Goal: Book appointment/travel/reservation

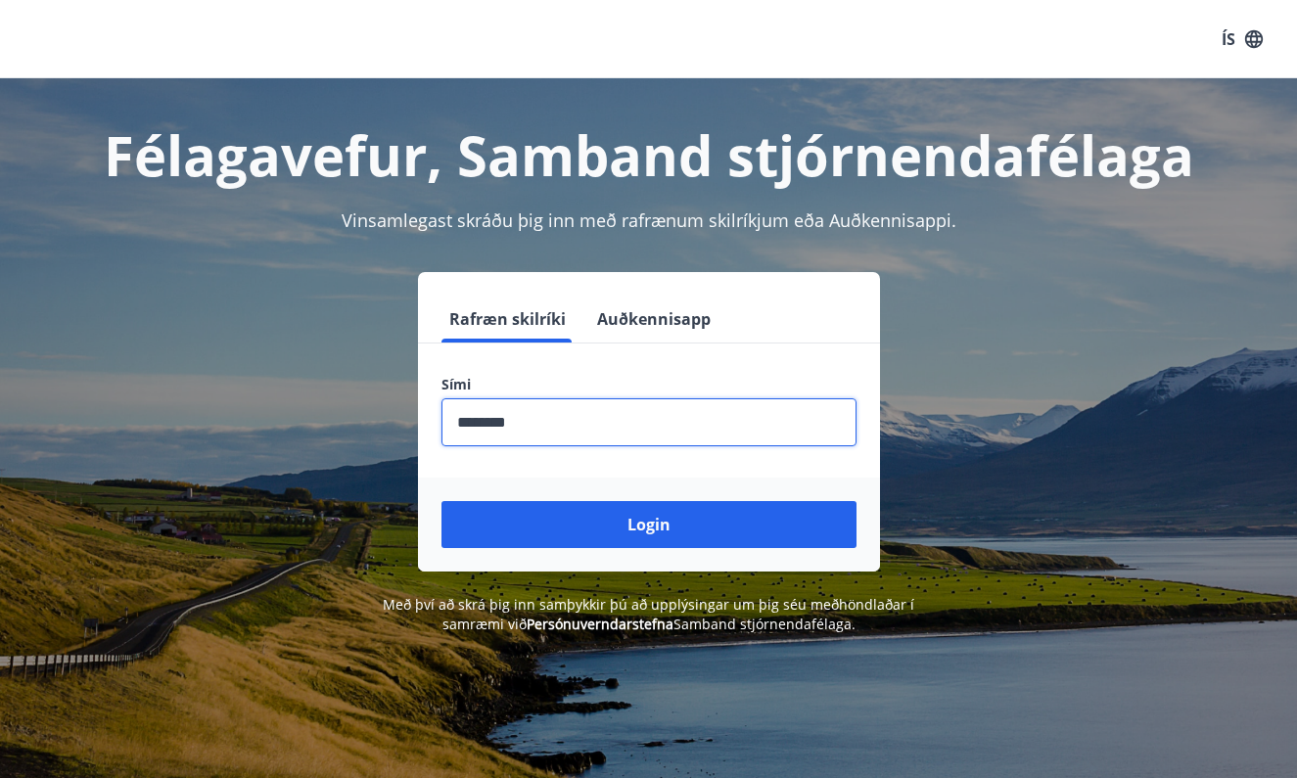
type input "********"
click at [648, 524] on button "Login" at bounding box center [648, 524] width 415 height 47
click at [678, 545] on button "Login" at bounding box center [648, 524] width 415 height 47
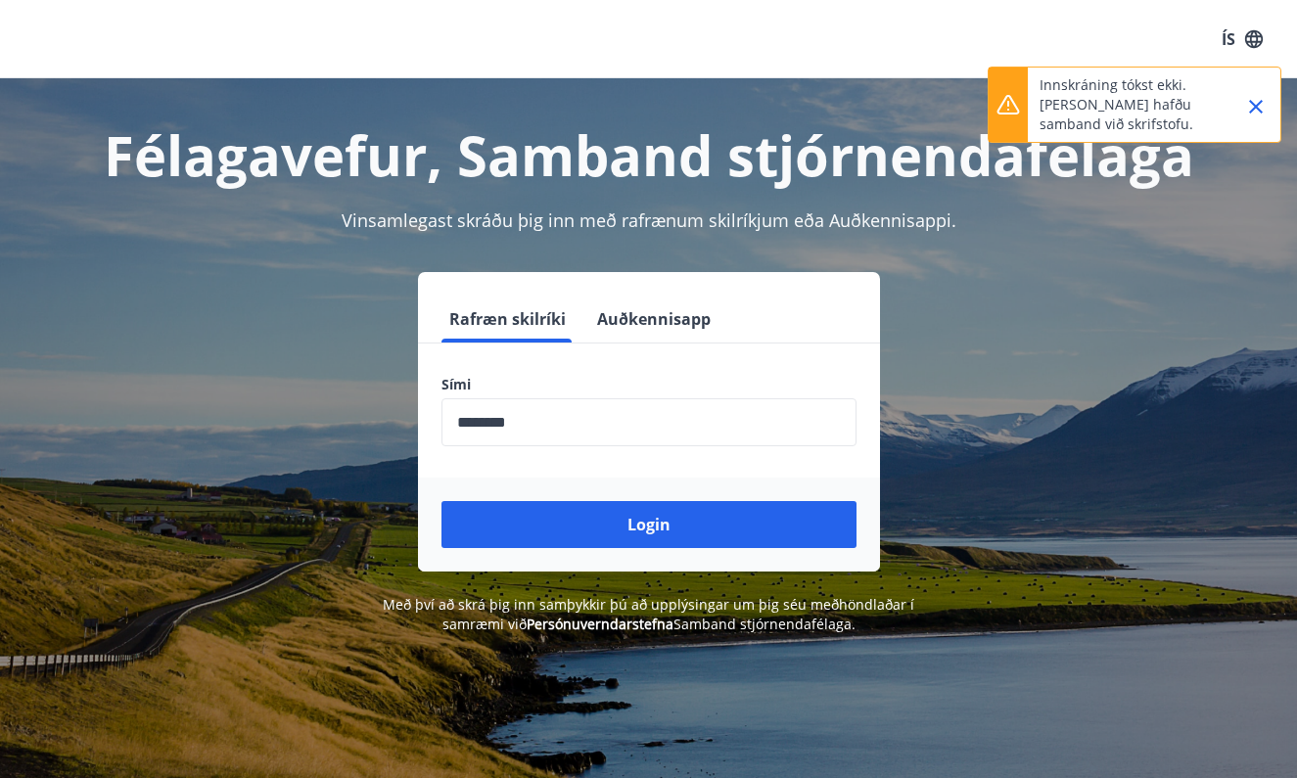
click at [1264, 102] on icon "Close" at bounding box center [1255, 106] width 23 height 23
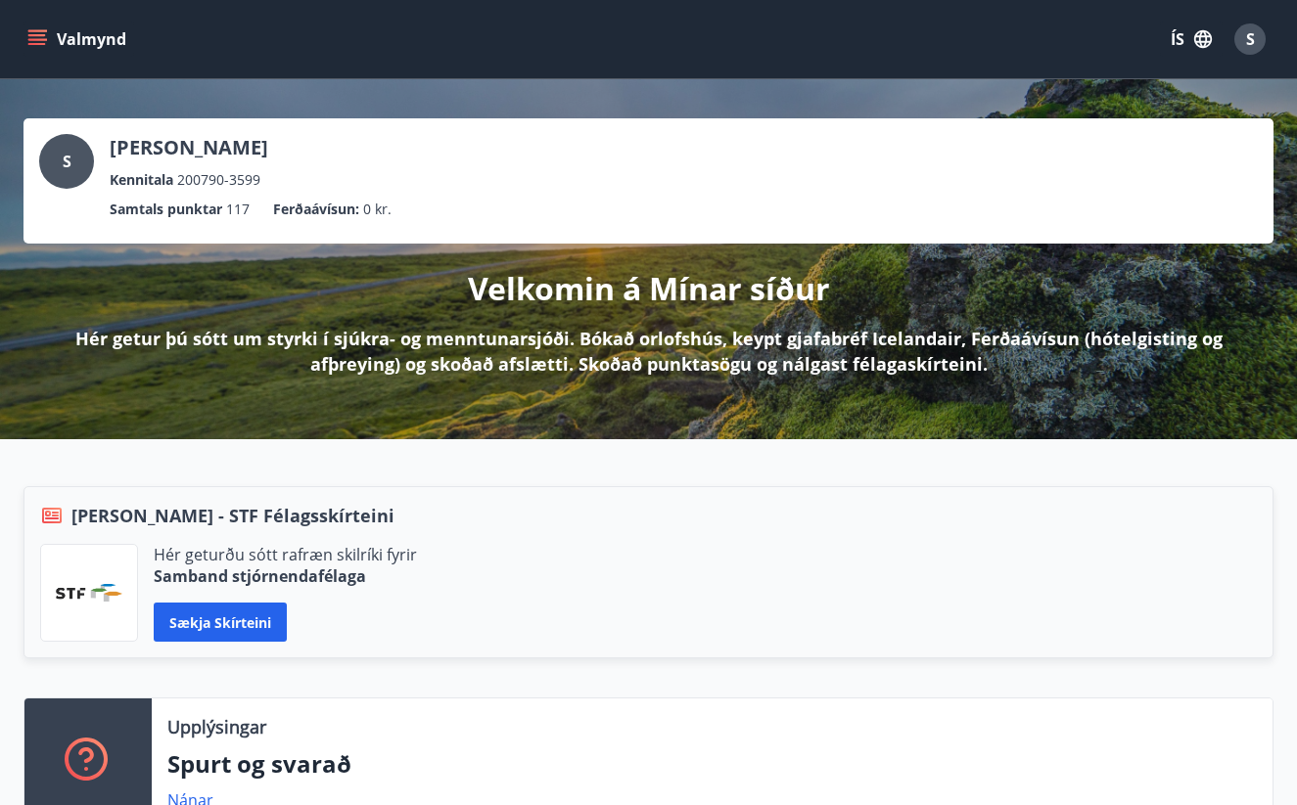
click at [42, 37] on icon "menu" at bounding box center [37, 39] width 20 height 20
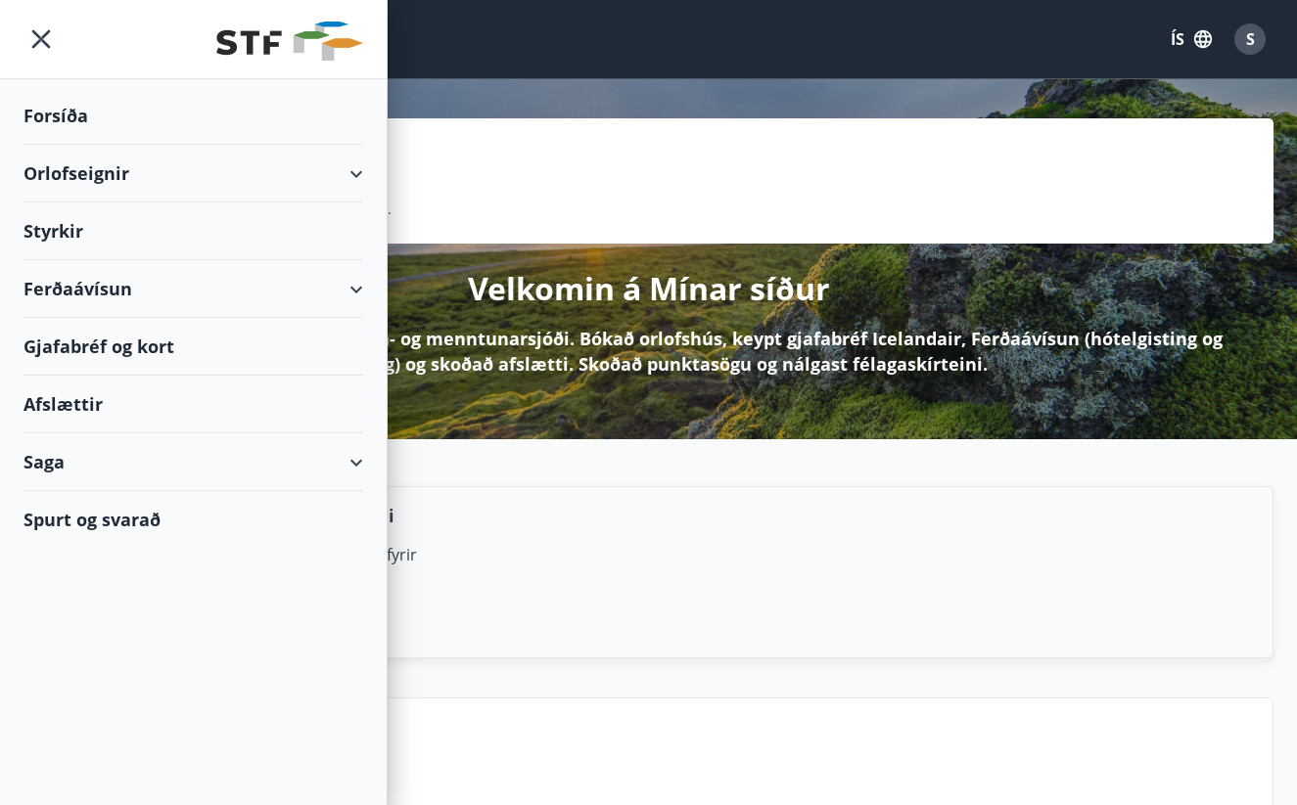
click at [128, 186] on div "Orlofseignir" at bounding box center [193, 174] width 340 height 58
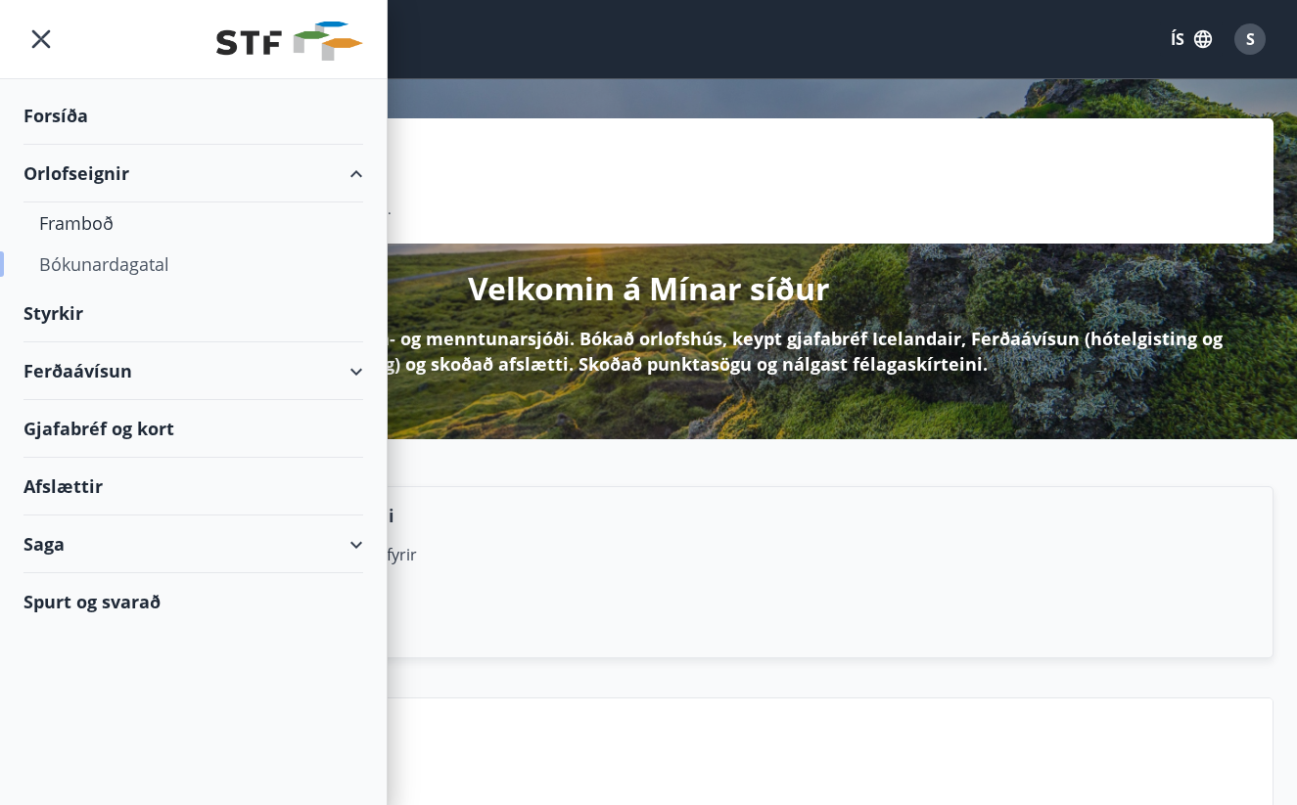
click at [125, 256] on div "Bókunardagatal" at bounding box center [193, 264] width 308 height 41
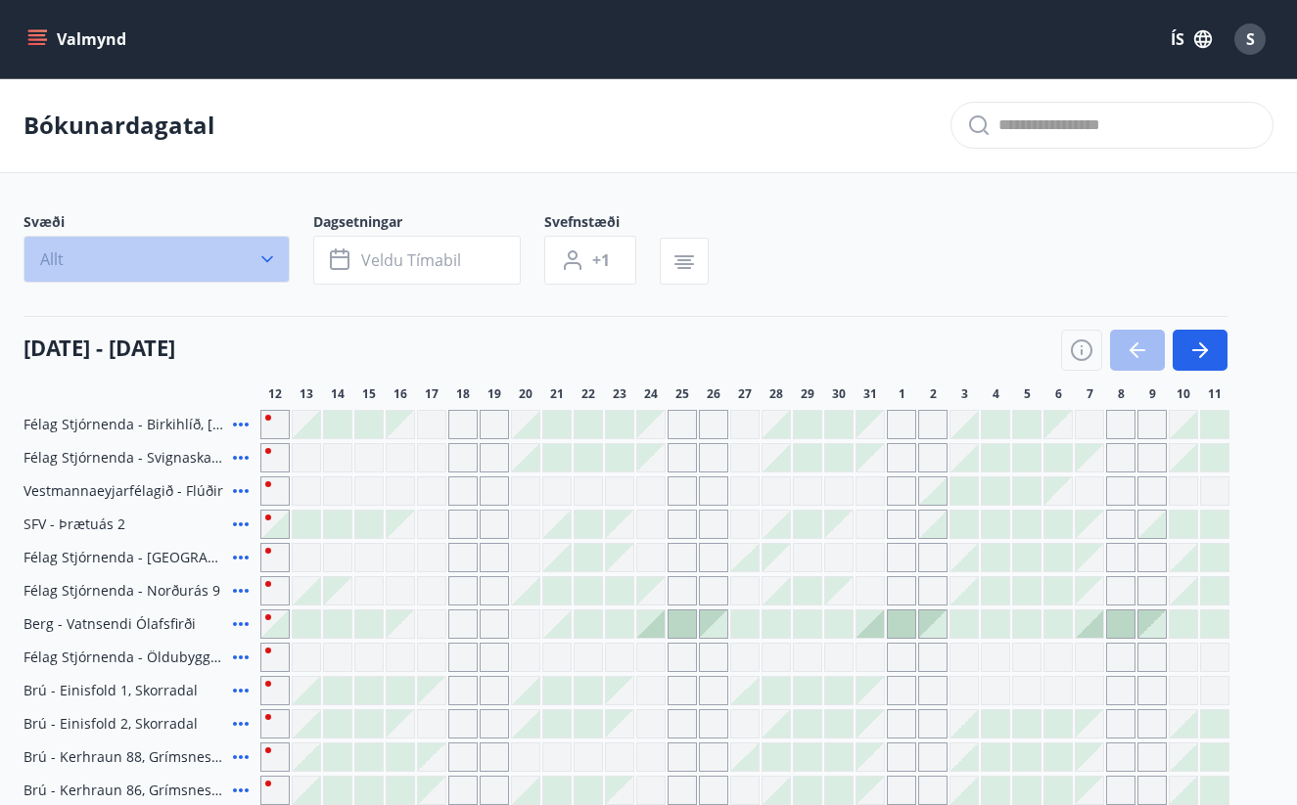
click at [264, 254] on icon "button" at bounding box center [267, 260] width 20 height 20
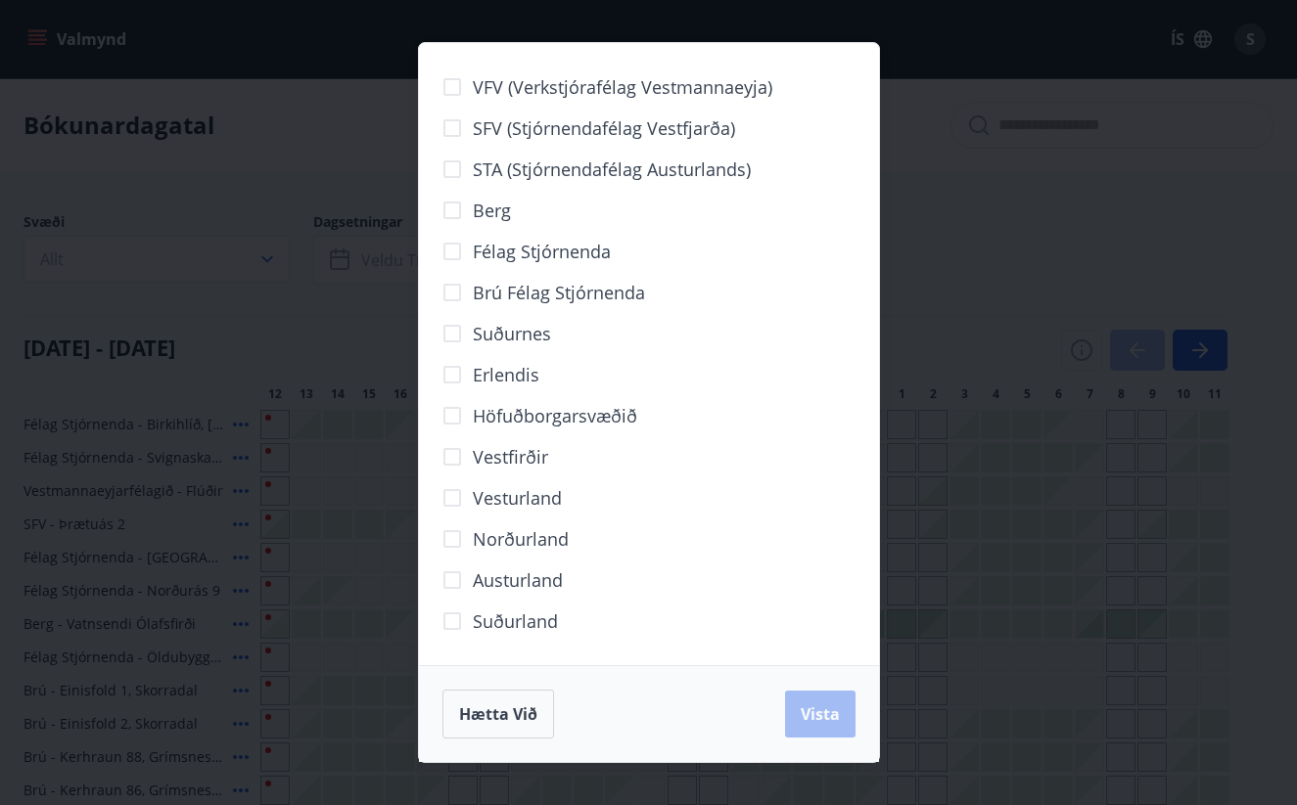
click at [568, 432] on label "Höfuðborgarsvæðið" at bounding box center [534, 415] width 205 height 41
click at [820, 720] on span "Vista" at bounding box center [819, 715] width 39 height 22
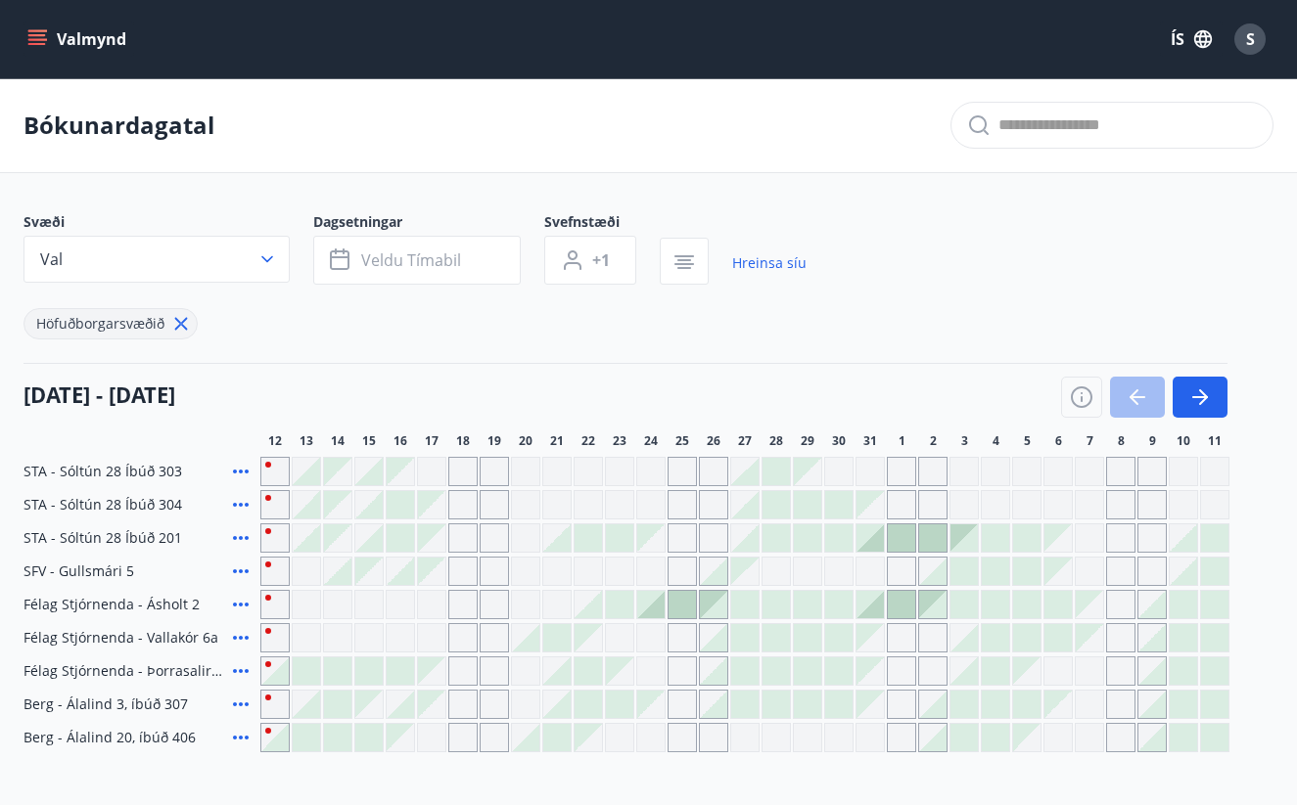
click at [1015, 332] on div "Svæði Val Dagsetningar Veldu tímabil Svefnstæði +1 Hreinsa síu Höfuðborgarsvæðið" at bounding box center [648, 275] width 1250 height 127
click at [236, 472] on icon at bounding box center [241, 472] width 16 height 4
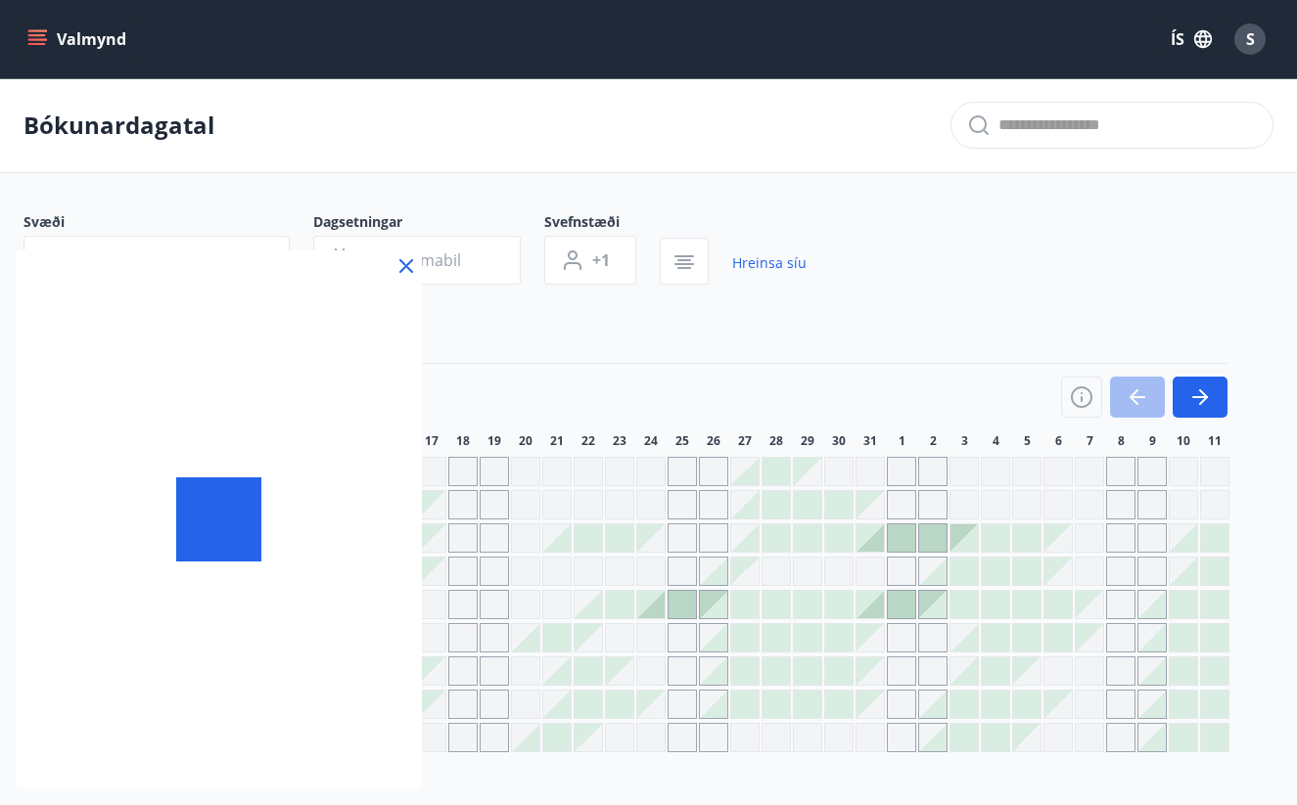
click at [407, 262] on icon at bounding box center [405, 265] width 23 height 23
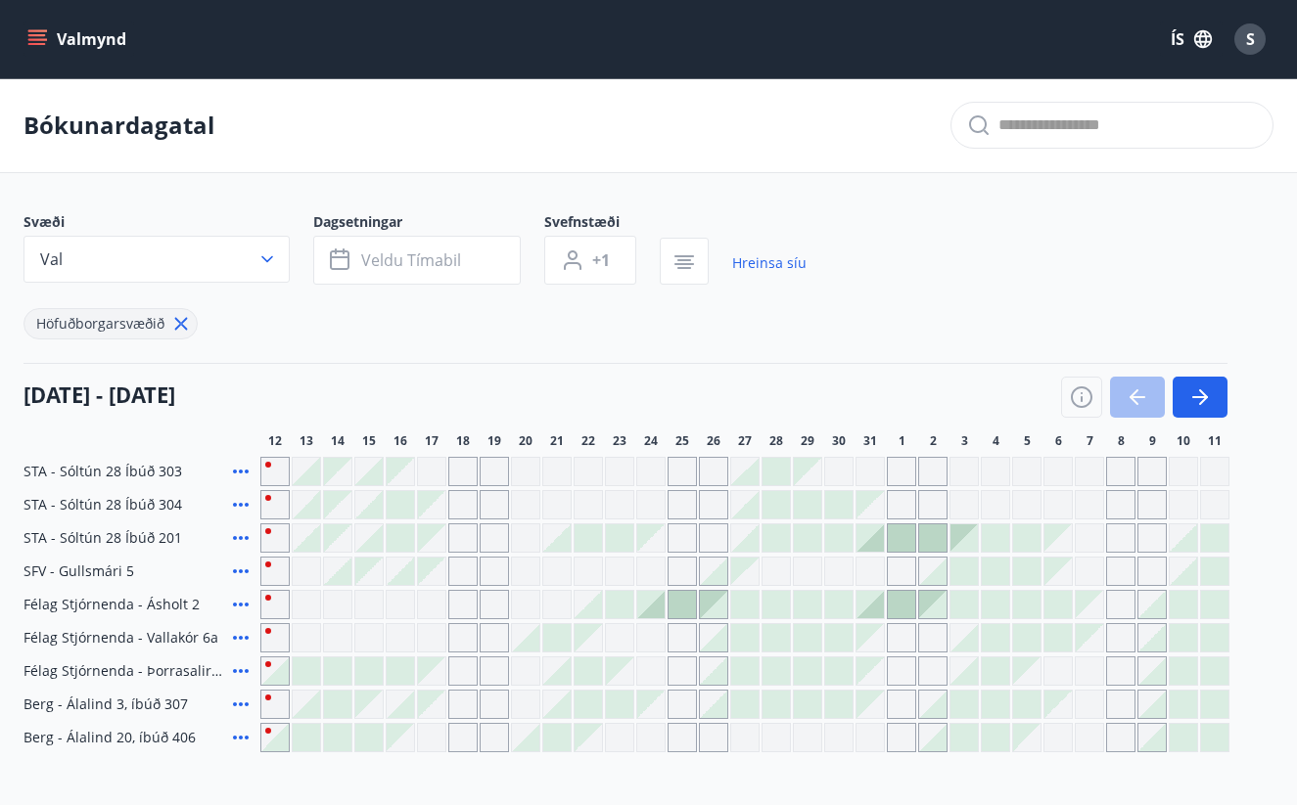
click at [370, 309] on div "Höfuðborgarsvæðið" at bounding box center [414, 312] width 783 height 55
click at [438, 309] on div "Höfuðborgarsvæðið" at bounding box center [414, 312] width 783 height 55
drag, startPoint x: 438, startPoint y: 309, endPoint x: 355, endPoint y: 364, distance: 99.6
click at [355, 364] on div "Svæði Val Dagsetningar Veldu tímabil Svefnstæði +1 Hreinsa síu Höfuðborgarsvæði…" at bounding box center [648, 482] width 1250 height 540
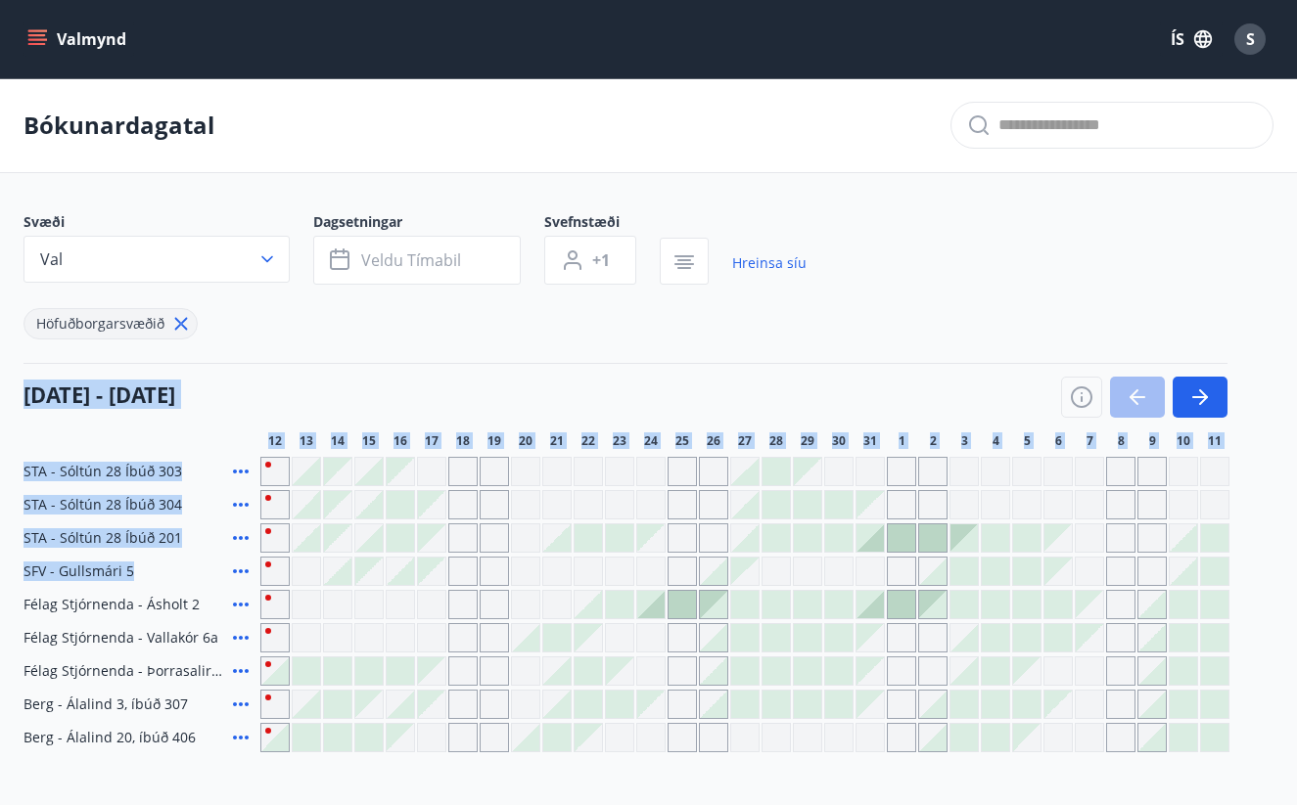
drag, startPoint x: 355, startPoint y: 364, endPoint x: 1177, endPoint y: 620, distance: 861.0
click at [1296, 580] on div "Svæði Val Dagsetningar Veldu tímabil Svefnstæði +1 Hreinsa síu Höfuðborgarsvæði…" at bounding box center [648, 482] width 1297 height 540
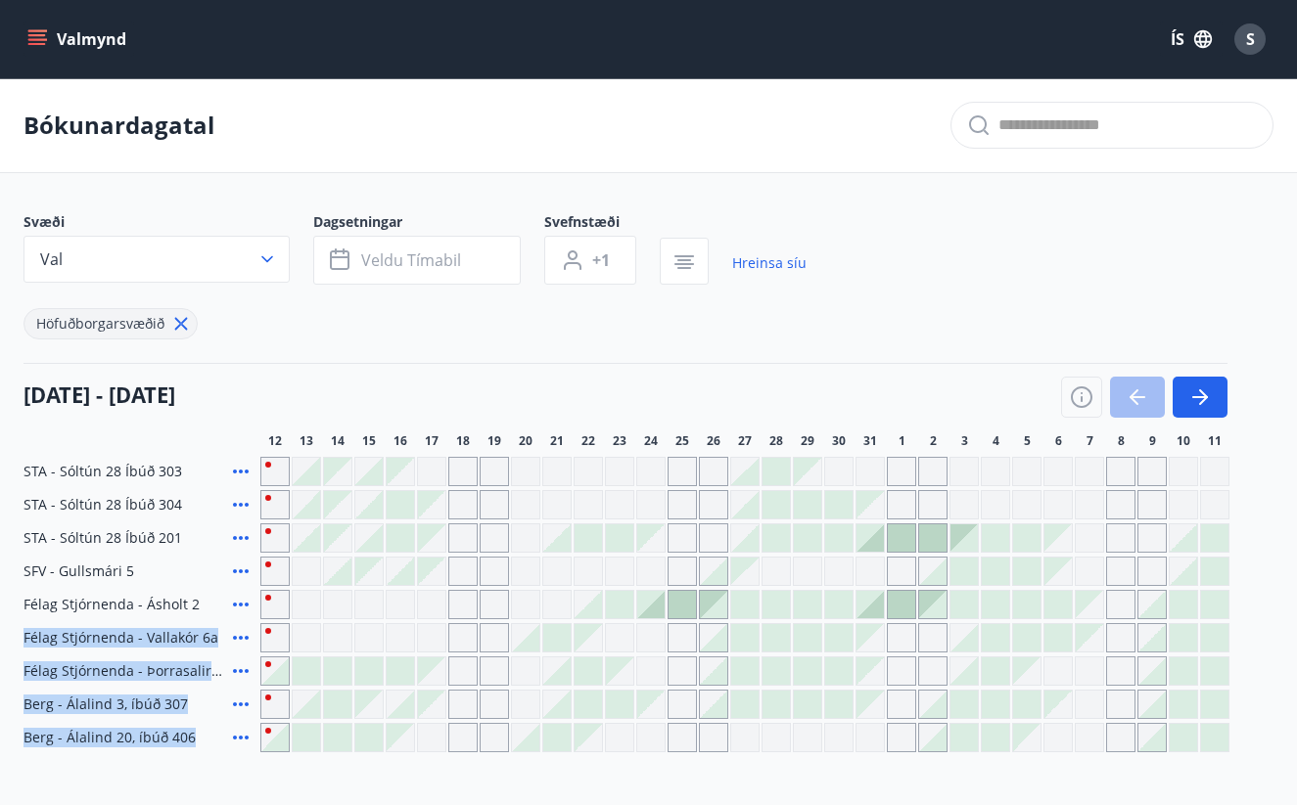
drag, startPoint x: 1296, startPoint y: 495, endPoint x: 1296, endPoint y: 748, distance: 252.5
click at [1296, 748] on div "Svæði Val Dagsetningar Veldu tímabil Svefnstæði +1 Hreinsa síu Höfuðborgarsvæði…" at bounding box center [648, 482] width 1297 height 540
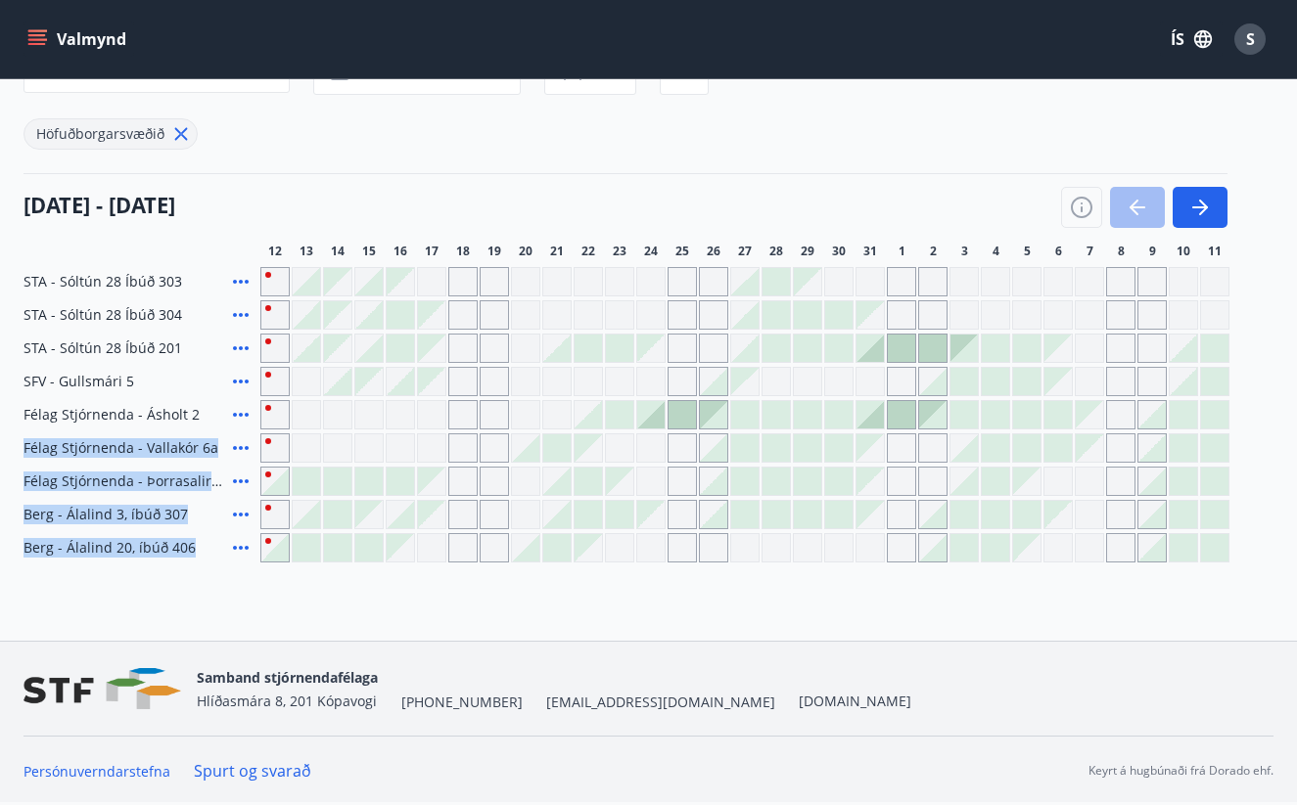
scroll to position [190, 0]
click at [316, 447] on div "Gráir dagar eru ekki bókanlegir" at bounding box center [306, 447] width 29 height 29
click at [388, 450] on div "Gráir dagar eru ekki bókanlegir" at bounding box center [400, 447] width 29 height 29
click at [302, 450] on div "Gráir dagar eru ekki bókanlegir" at bounding box center [306, 447] width 29 height 29
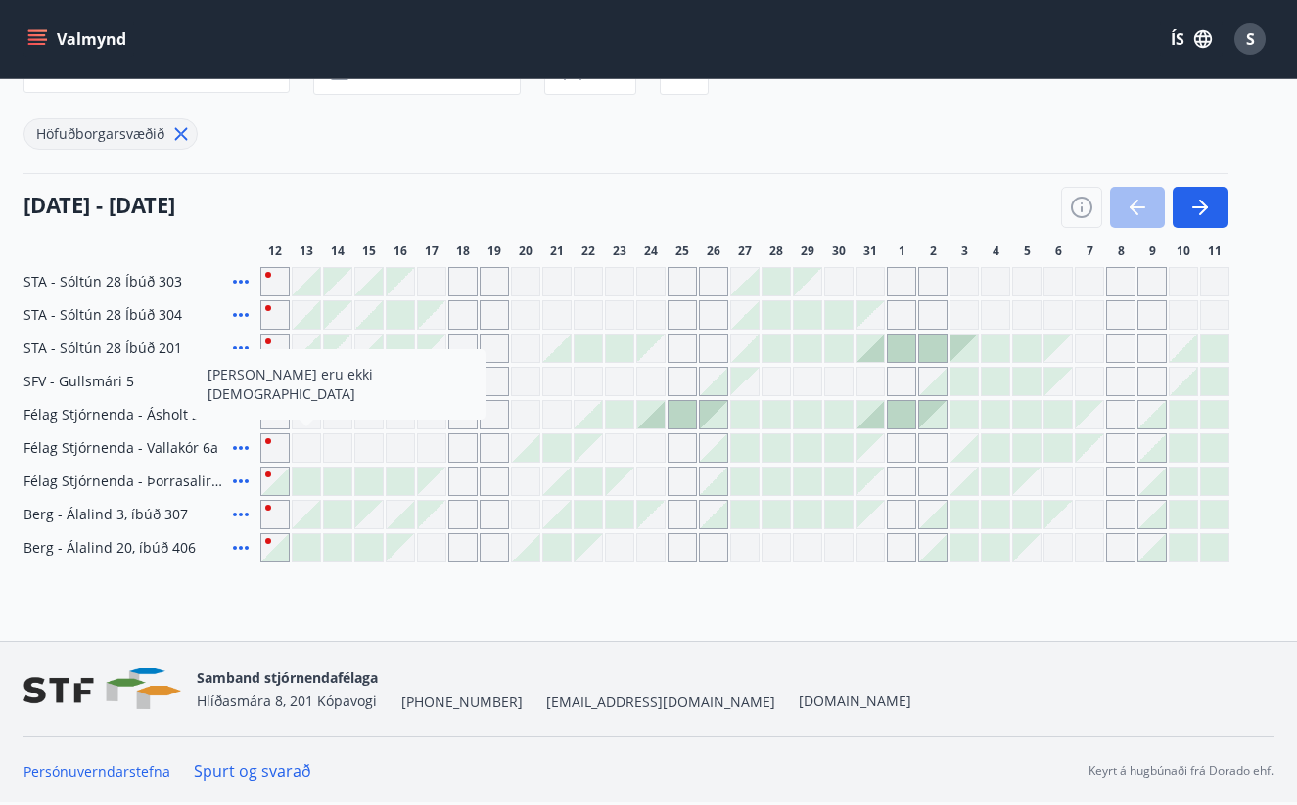
click at [302, 450] on div "Gráir dagar eru ekki bókanlegir" at bounding box center [306, 447] width 29 height 29
click at [277, 551] on div at bounding box center [274, 547] width 27 height 27
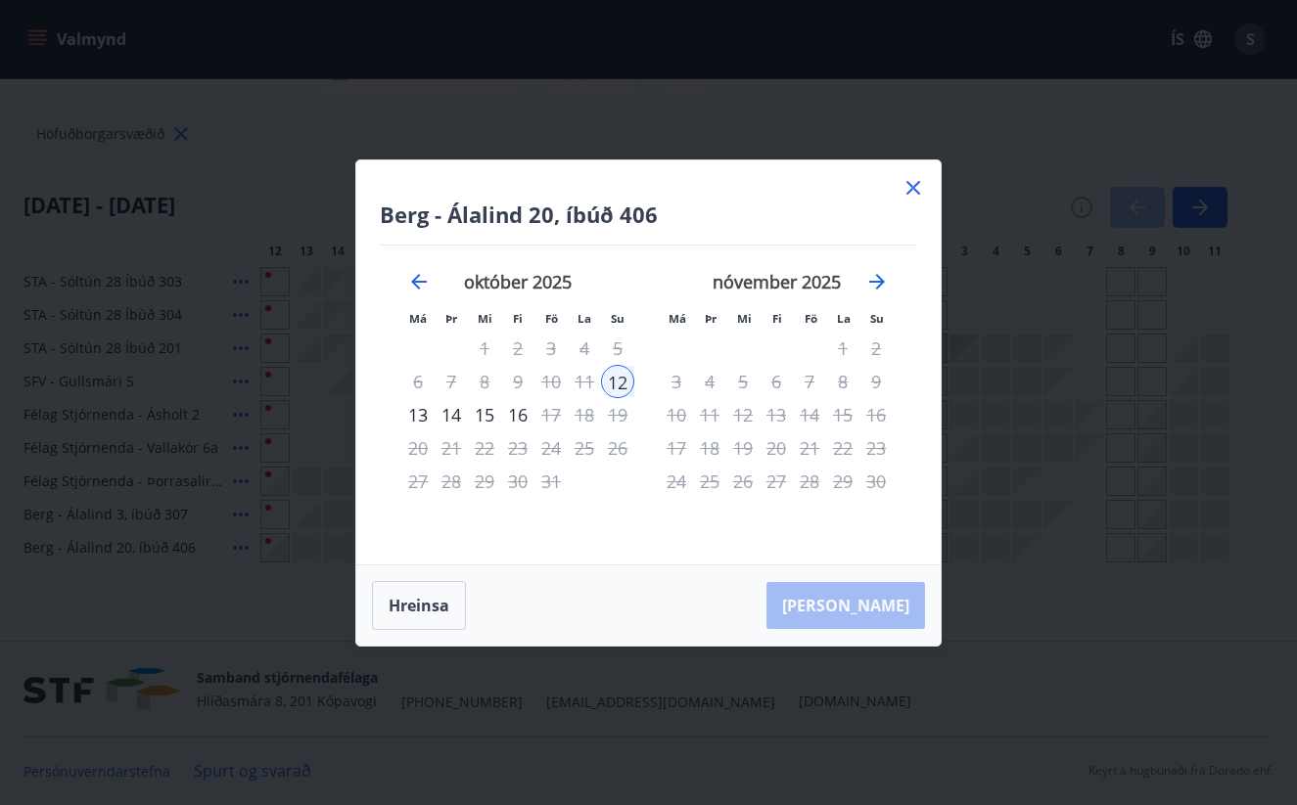
click at [917, 192] on icon at bounding box center [913, 188] width 14 height 14
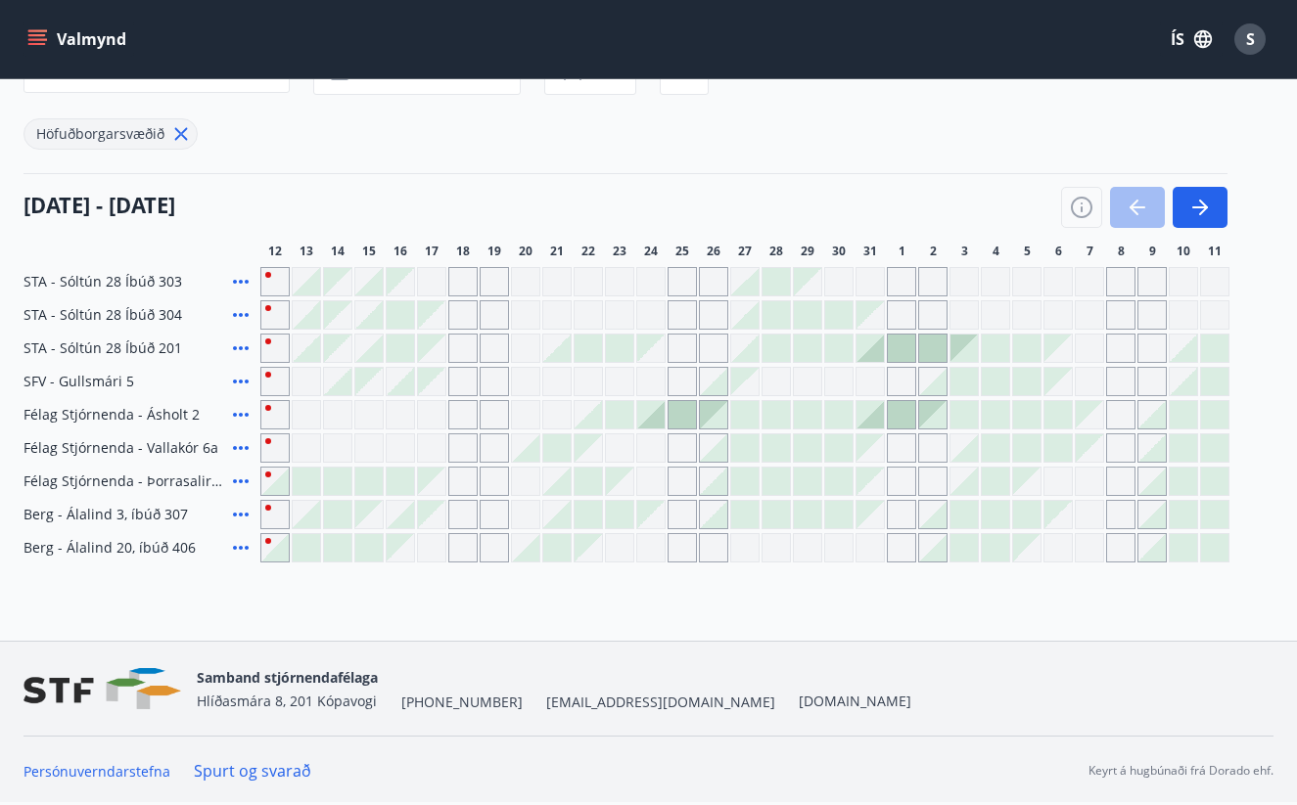
click at [235, 547] on icon at bounding box center [241, 548] width 16 height 4
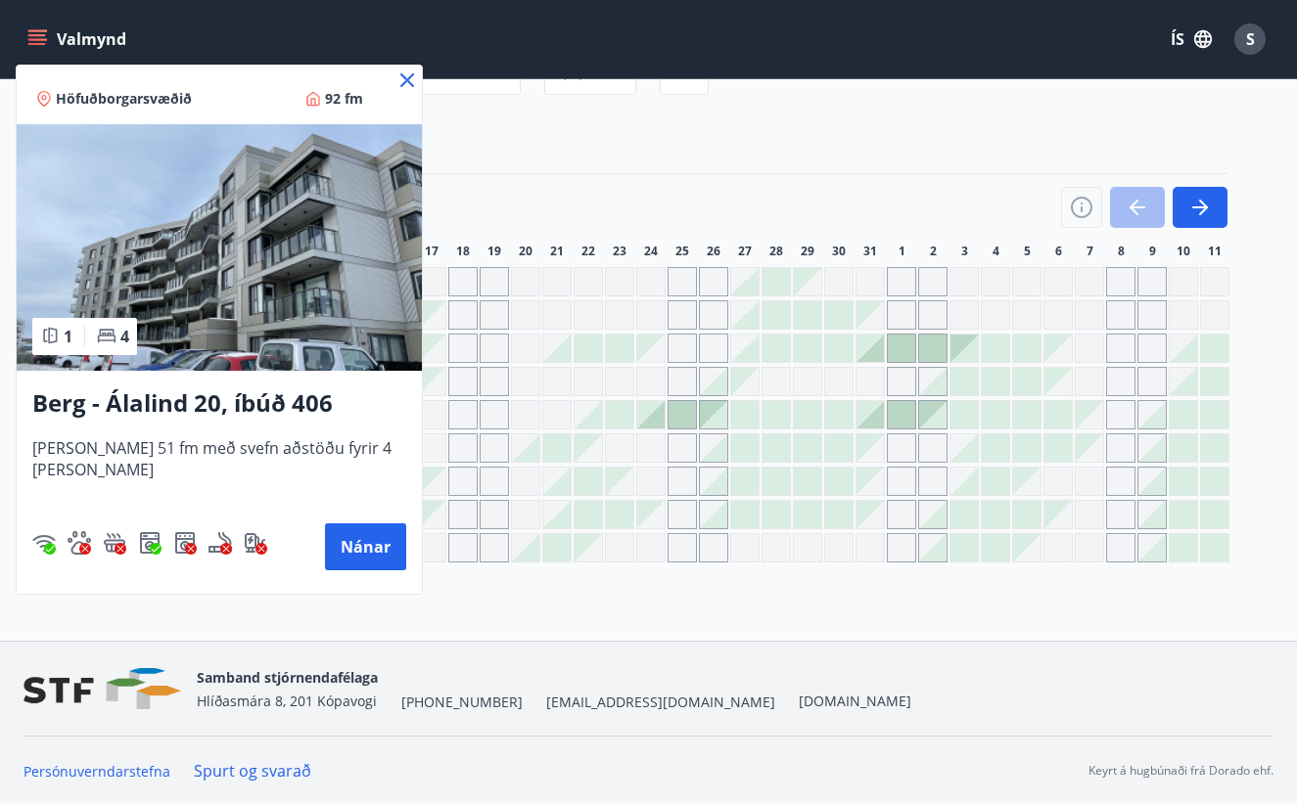
click at [395, 87] on icon at bounding box center [406, 79] width 23 height 23
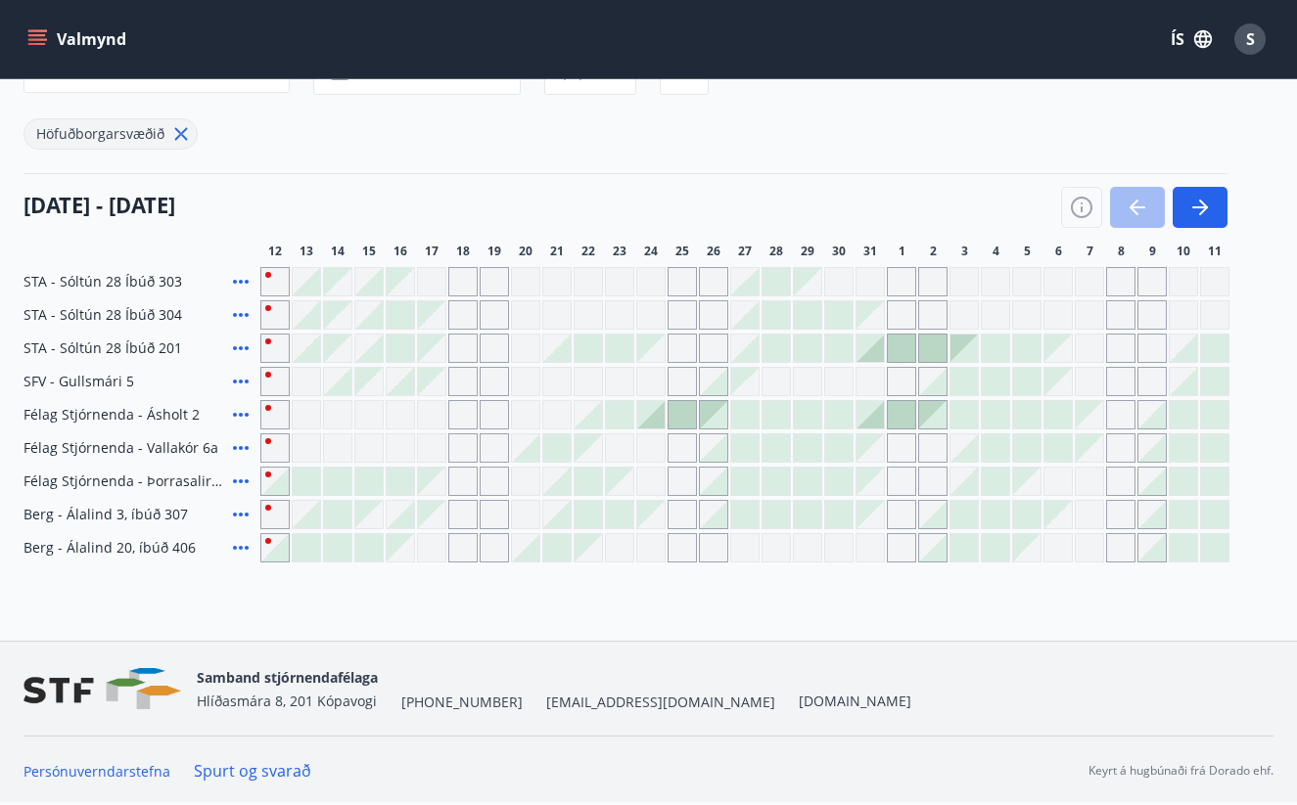
click at [276, 552] on div at bounding box center [274, 547] width 27 height 27
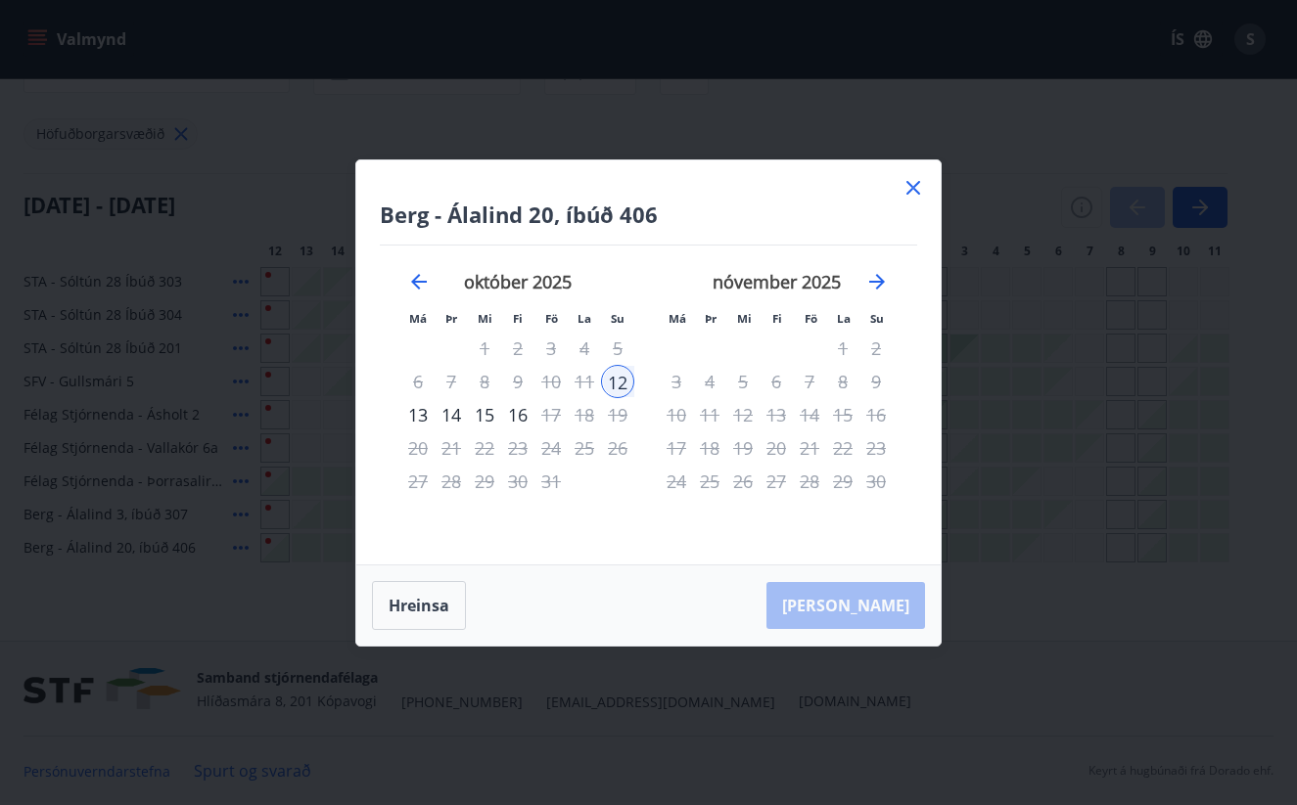
click at [487, 417] on div "15" at bounding box center [484, 414] width 33 height 33
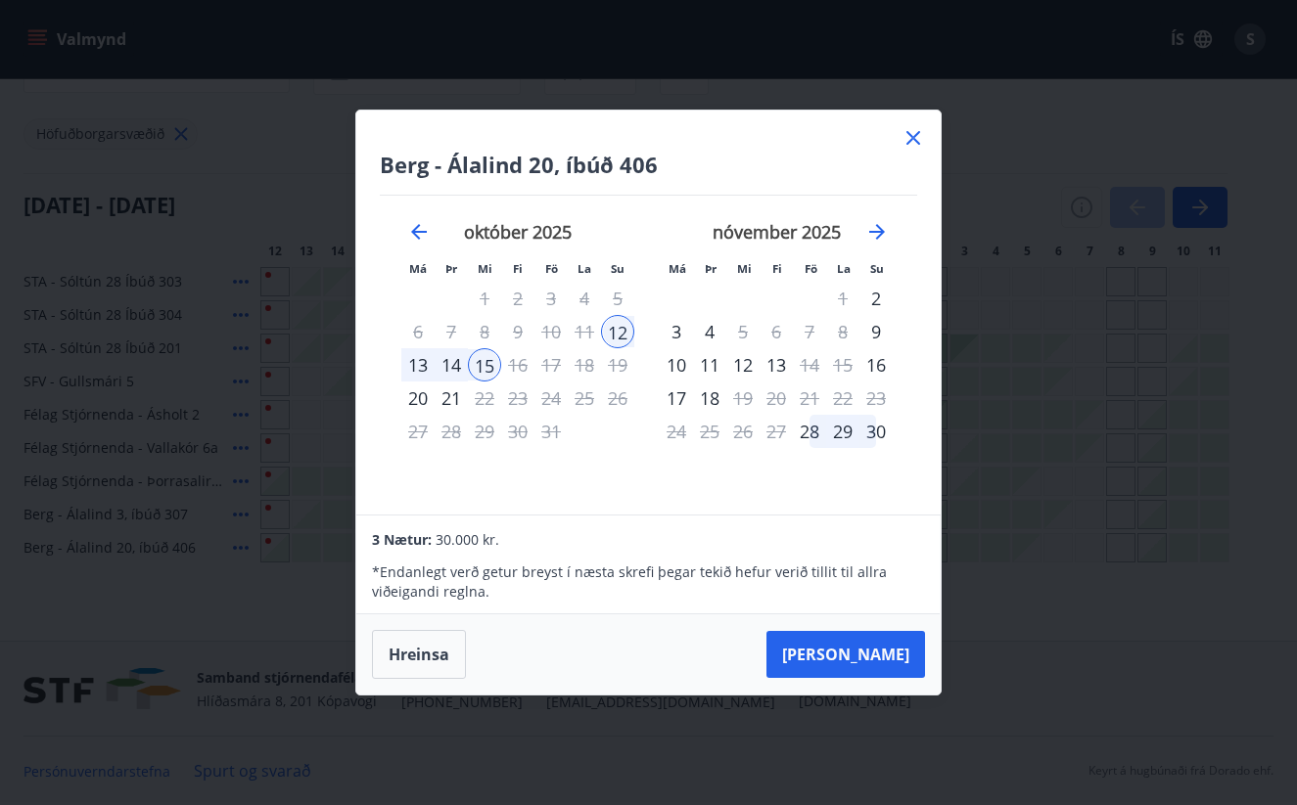
click at [913, 139] on icon at bounding box center [913, 138] width 3 height 3
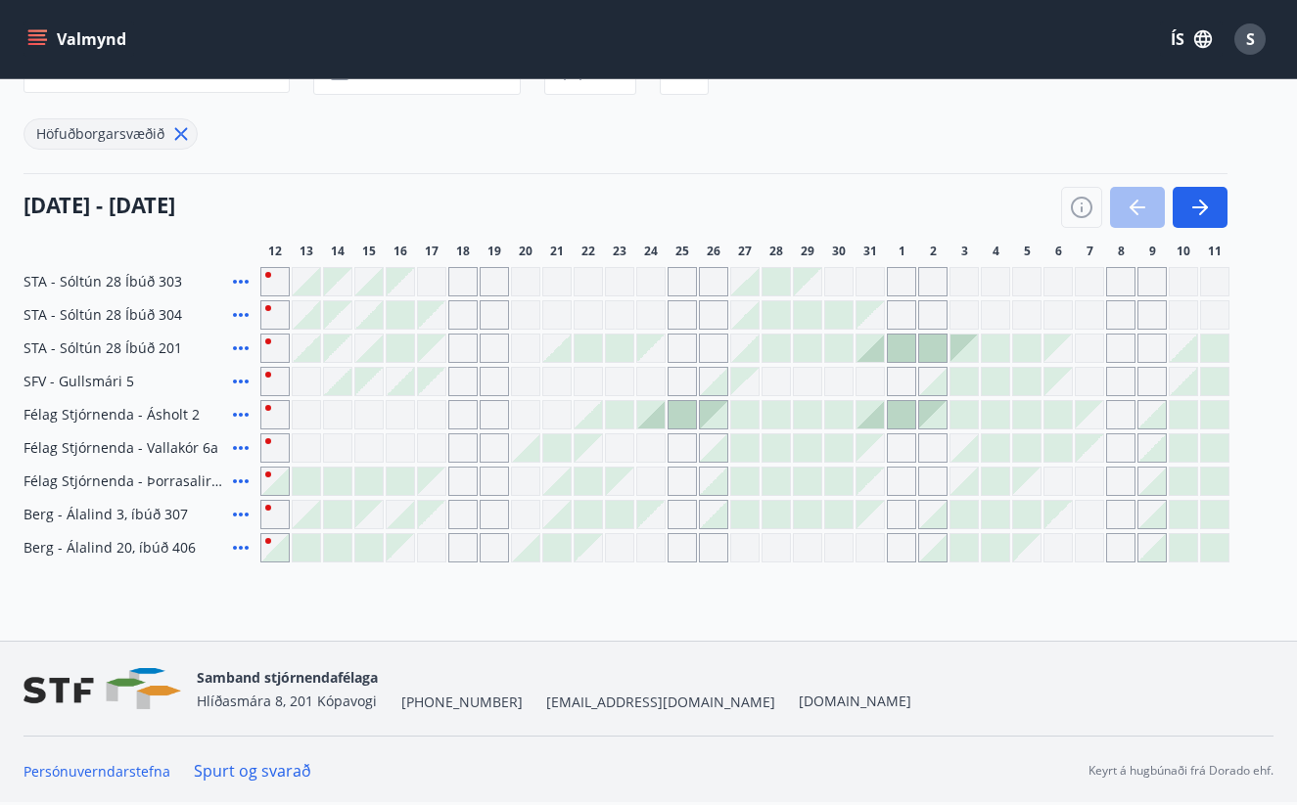
click at [240, 449] on icon at bounding box center [241, 448] width 16 height 4
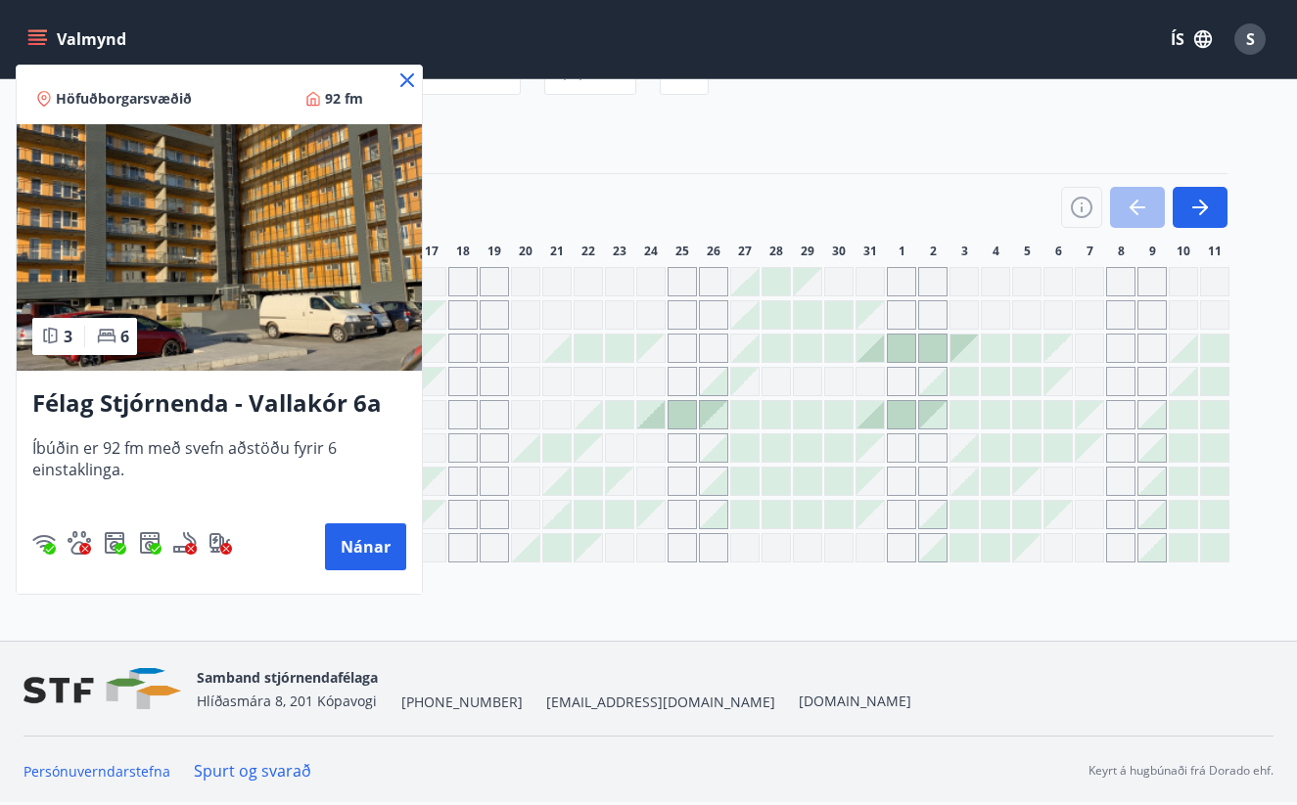
click at [351, 210] on img at bounding box center [219, 247] width 405 height 247
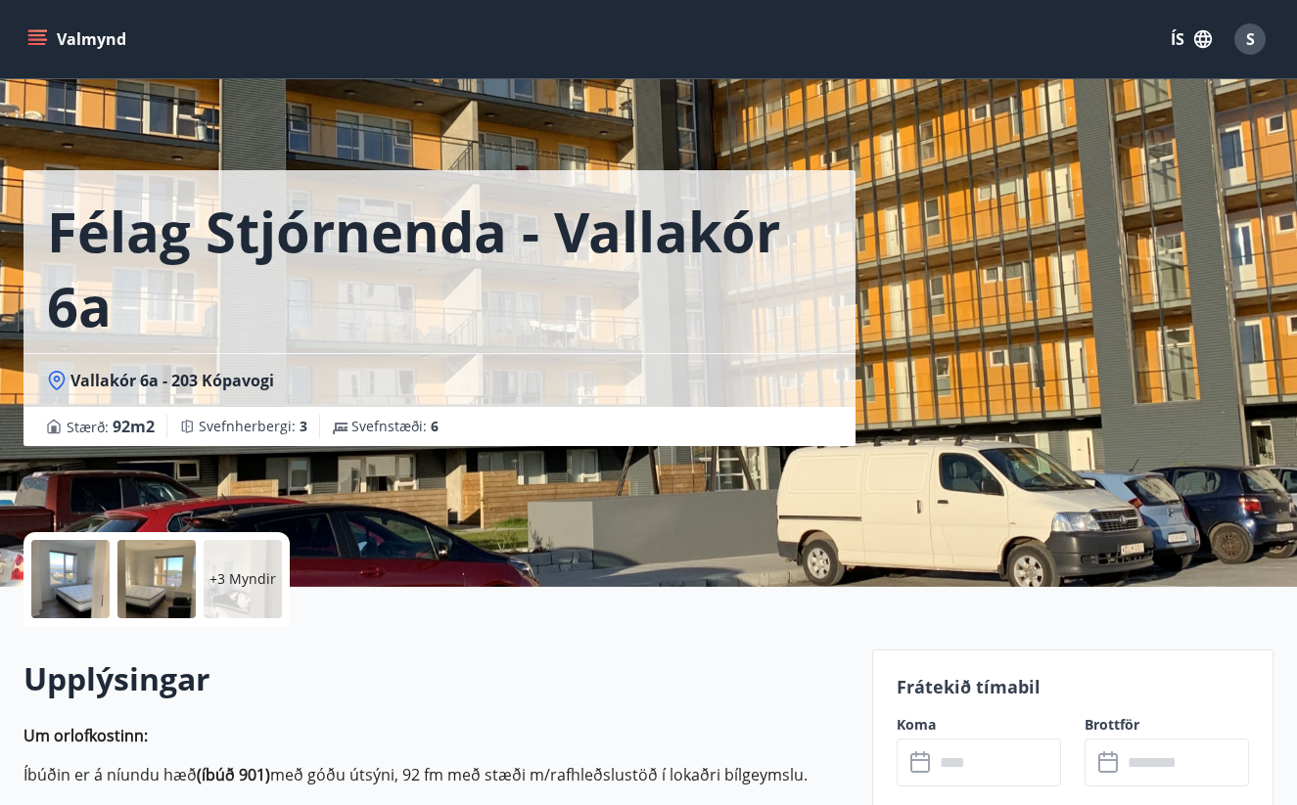
click at [87, 601] on div at bounding box center [70, 579] width 78 height 78
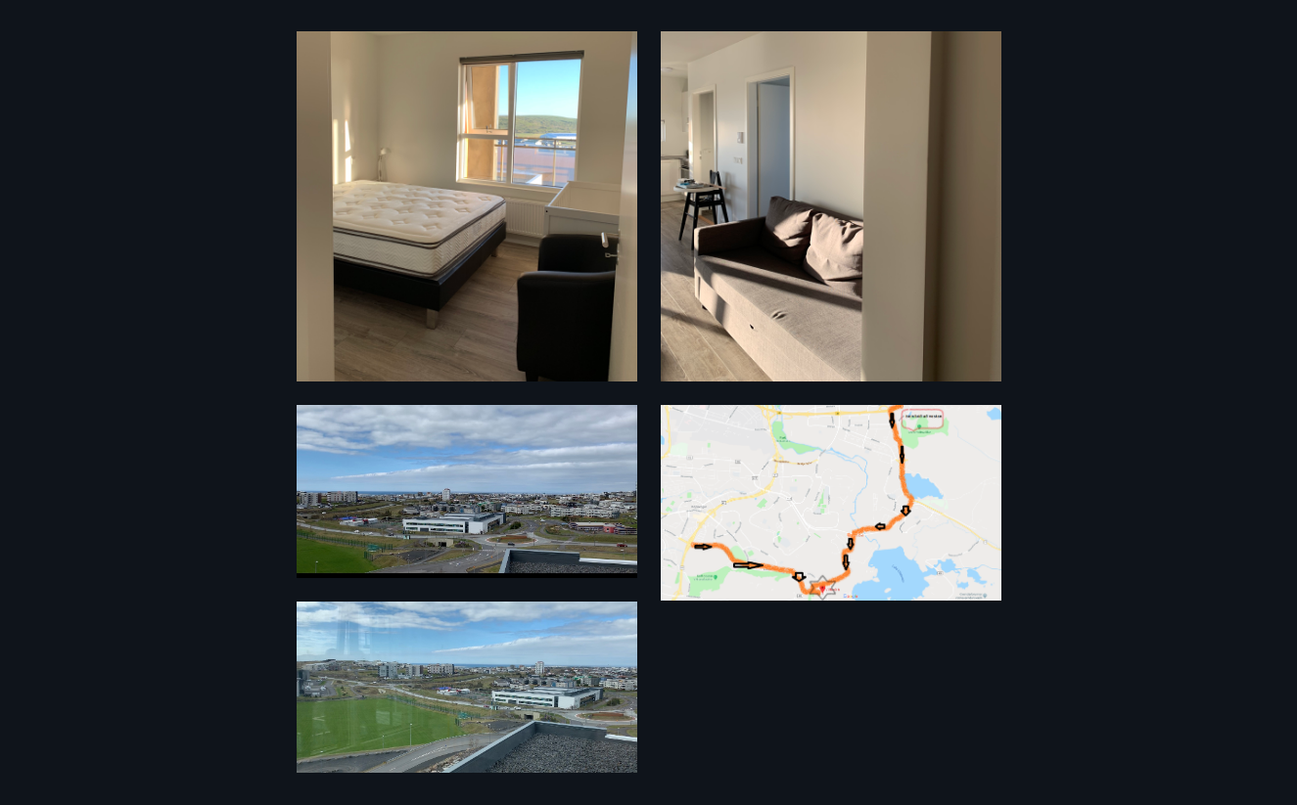
scroll to position [943, 0]
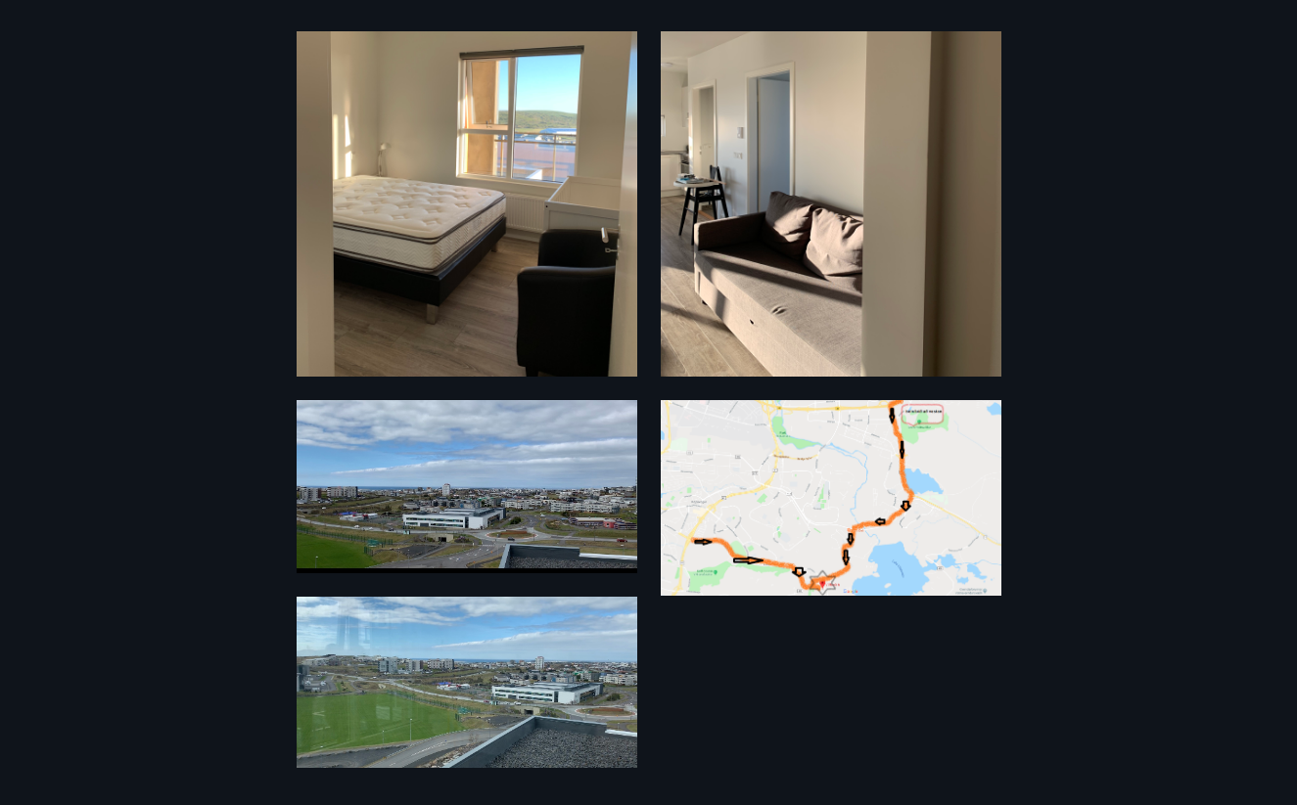
click at [525, 726] on img at bounding box center [466, 682] width 341 height 171
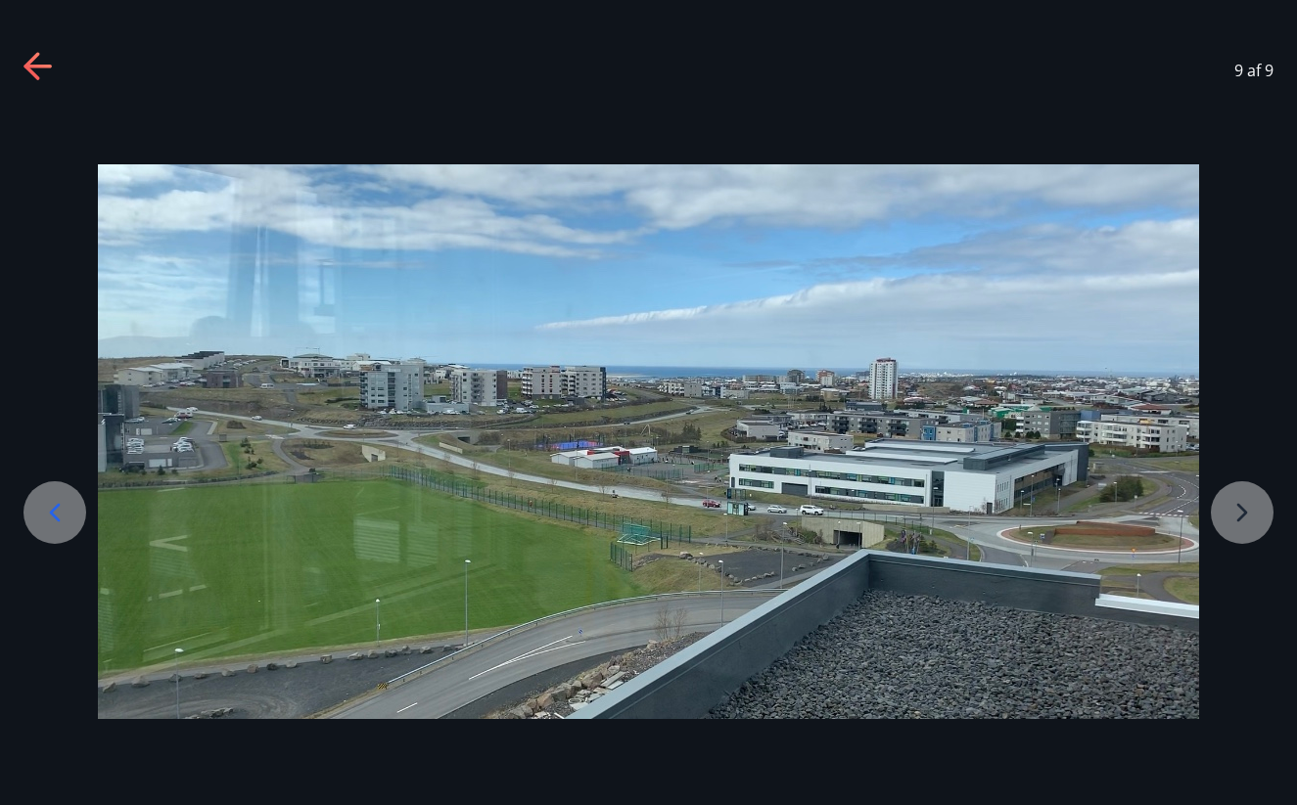
click at [1221, 511] on div at bounding box center [648, 441] width 1297 height 555
click at [1238, 515] on div at bounding box center [648, 441] width 1297 height 555
click at [42, 68] on icon at bounding box center [36, 67] width 27 height 4
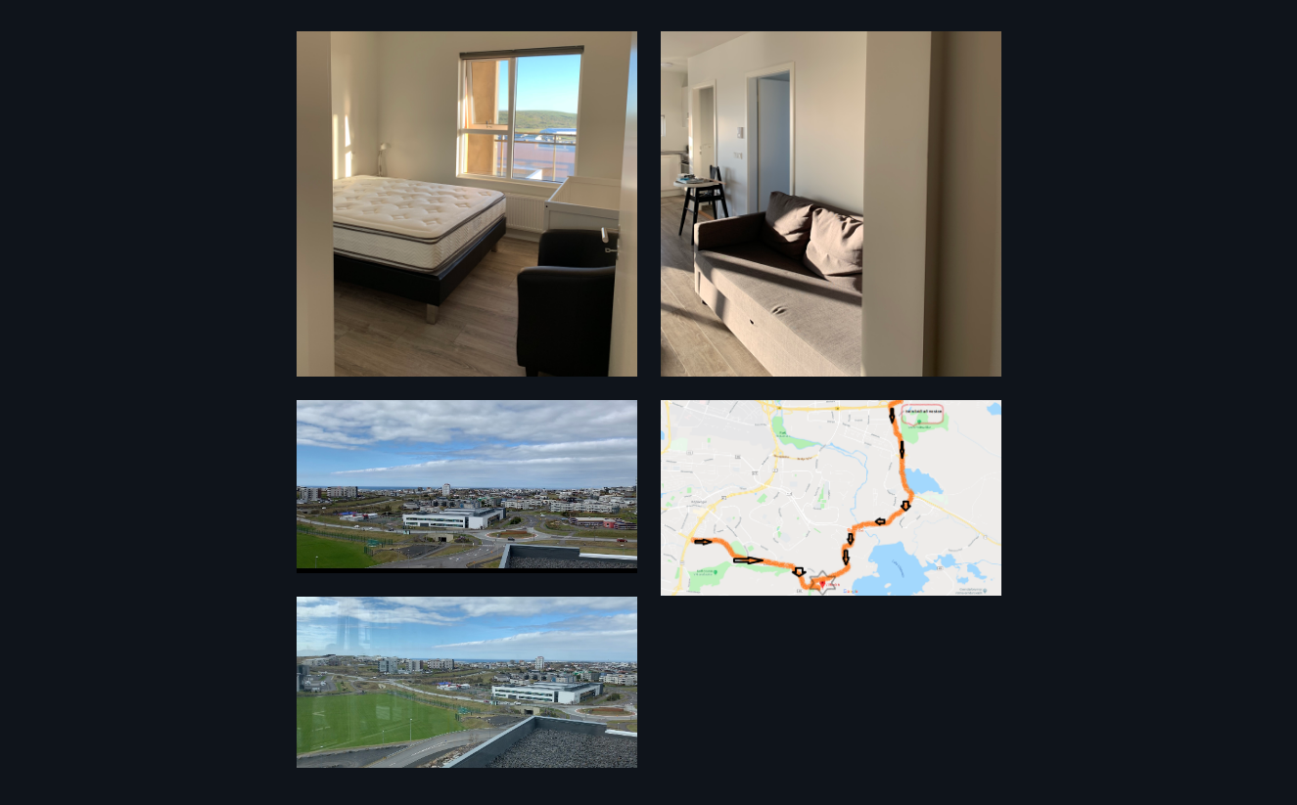
click at [109, 228] on div "9 Myndir" at bounding box center [648, 402] width 1297 height 743
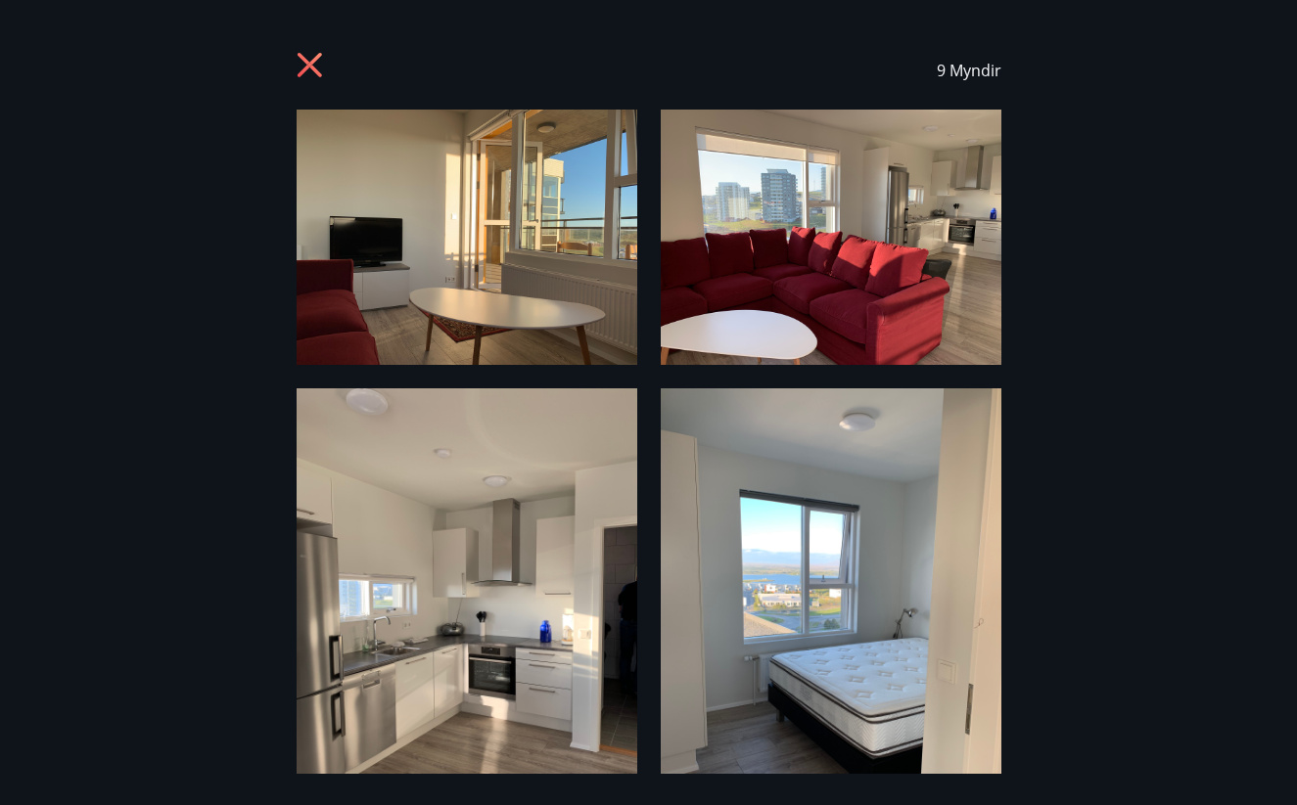
scroll to position [0, 0]
click at [289, 77] on div "9 Myndir" at bounding box center [648, 70] width 1250 height 78
click at [301, 72] on icon at bounding box center [308, 65] width 24 height 24
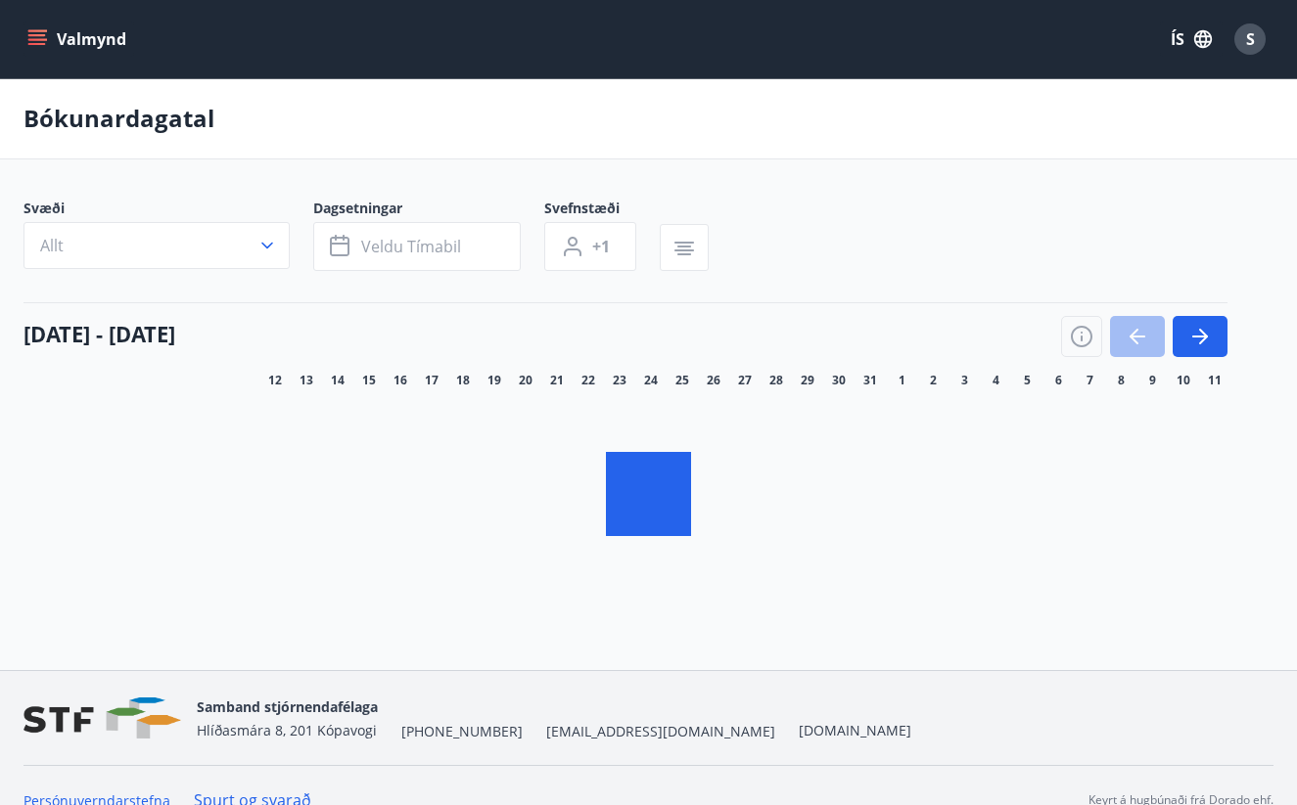
scroll to position [29, 0]
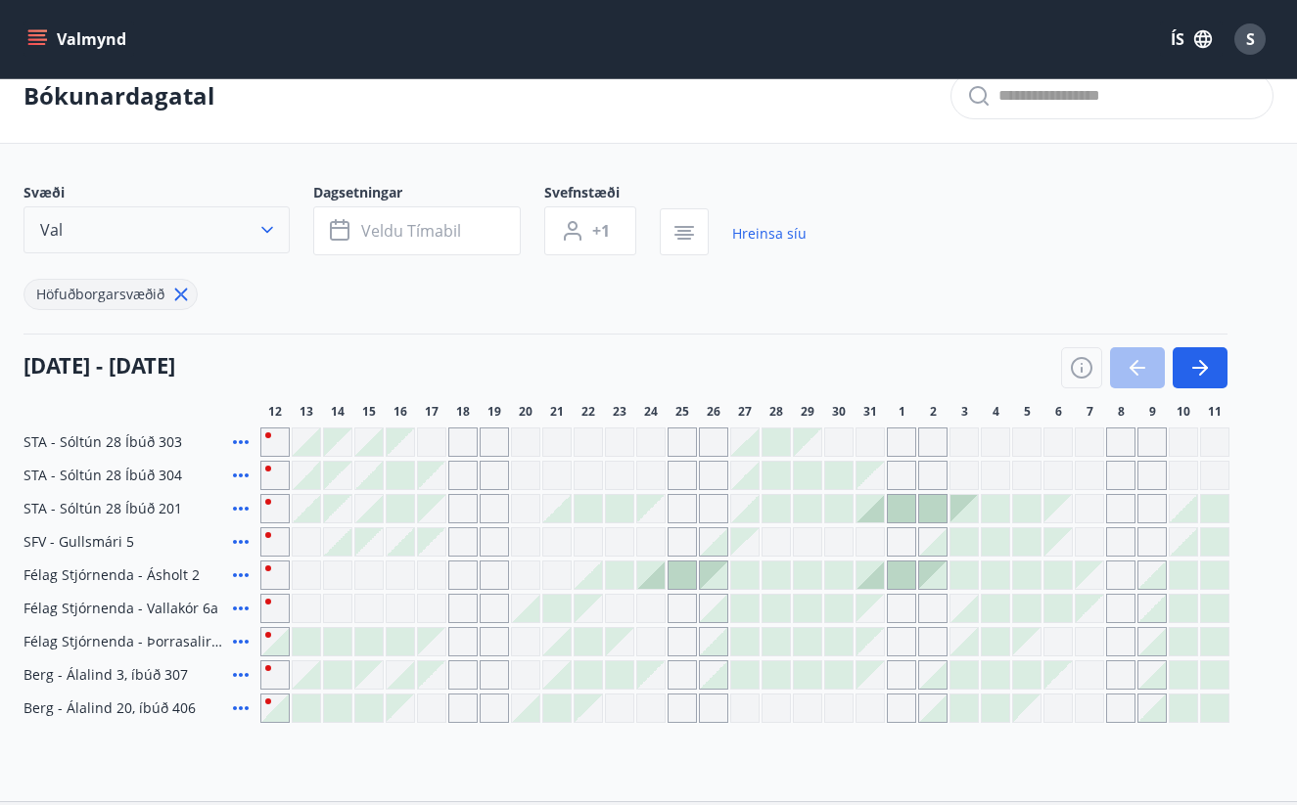
click at [264, 220] on icon "button" at bounding box center [267, 230] width 20 height 20
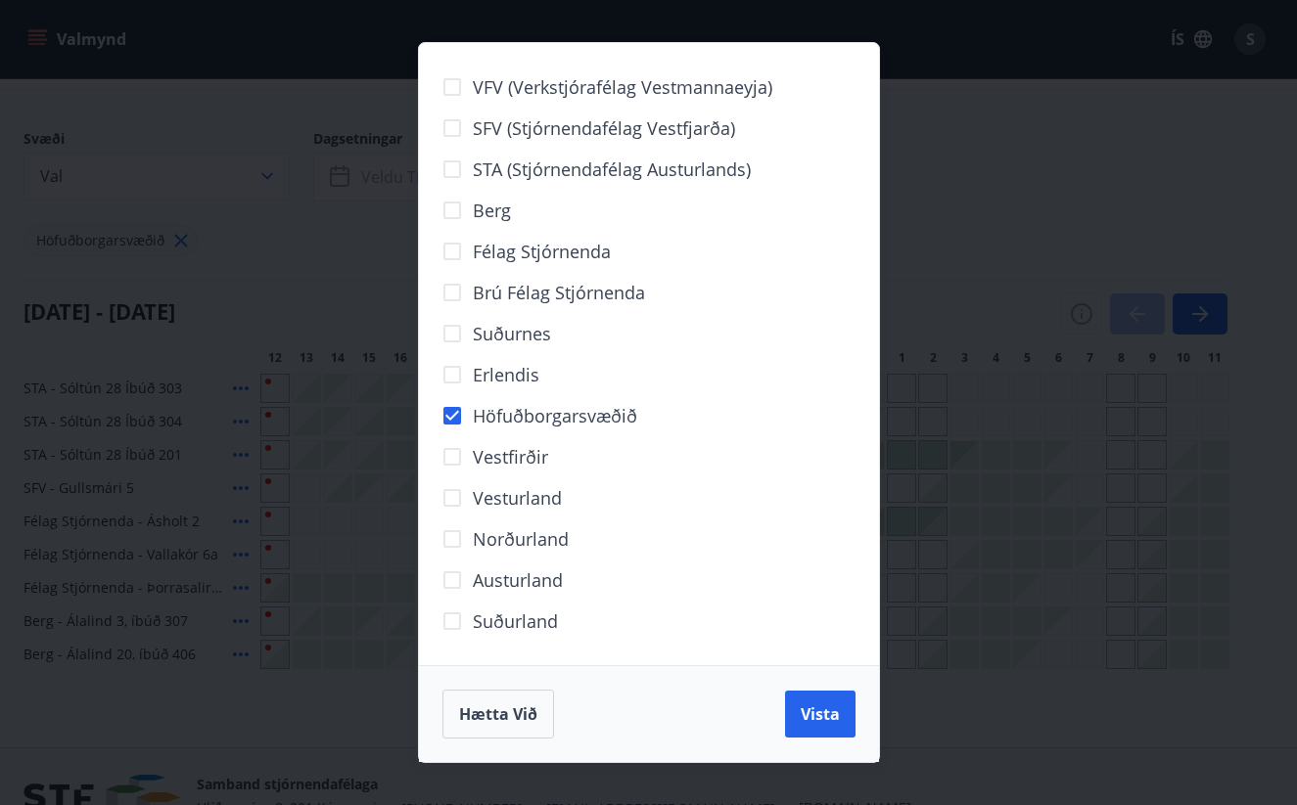
click at [333, 317] on div "VFV (Verkstjórafélag Vestmannaeyja) SFV (Stjórnendafélag Vestfjarða) STA (Stjór…" at bounding box center [648, 402] width 1297 height 805
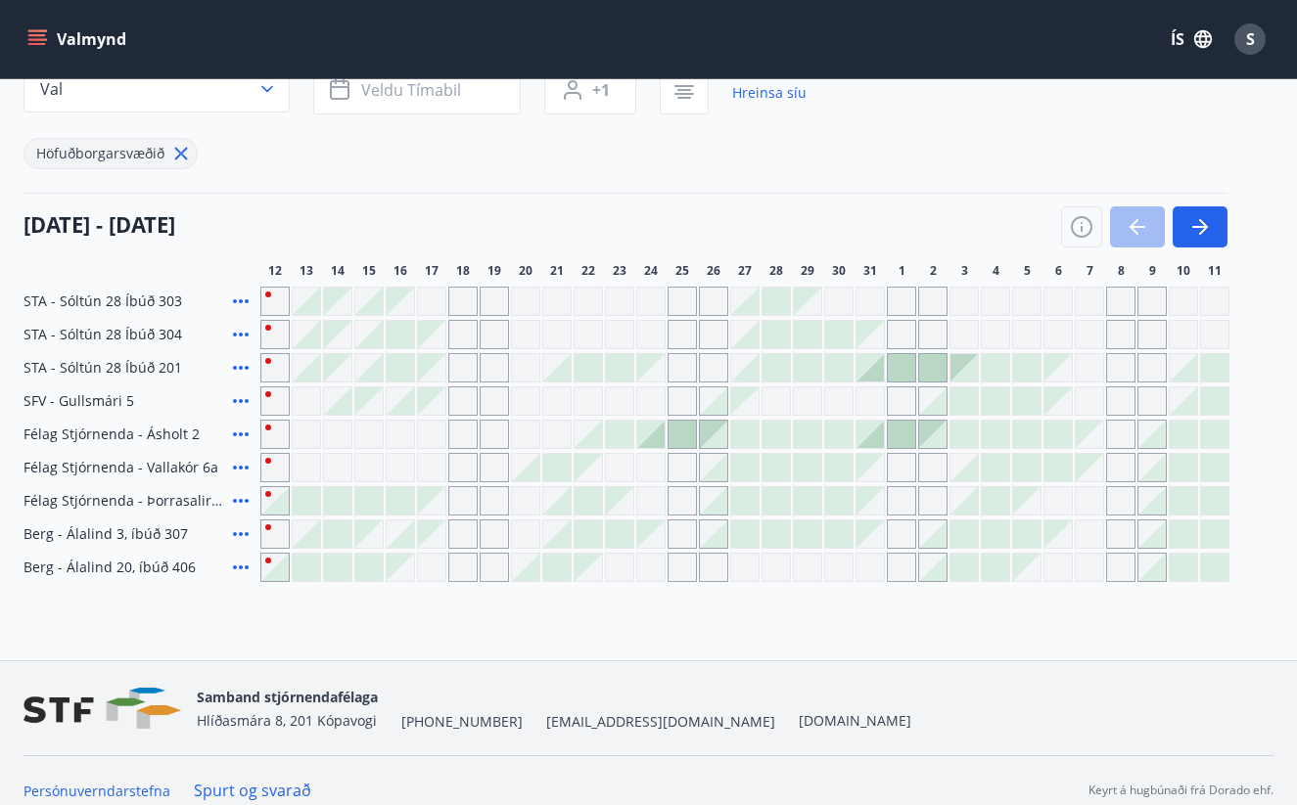
scroll to position [176, 0]
